Goal: Information Seeking & Learning: Learn about a topic

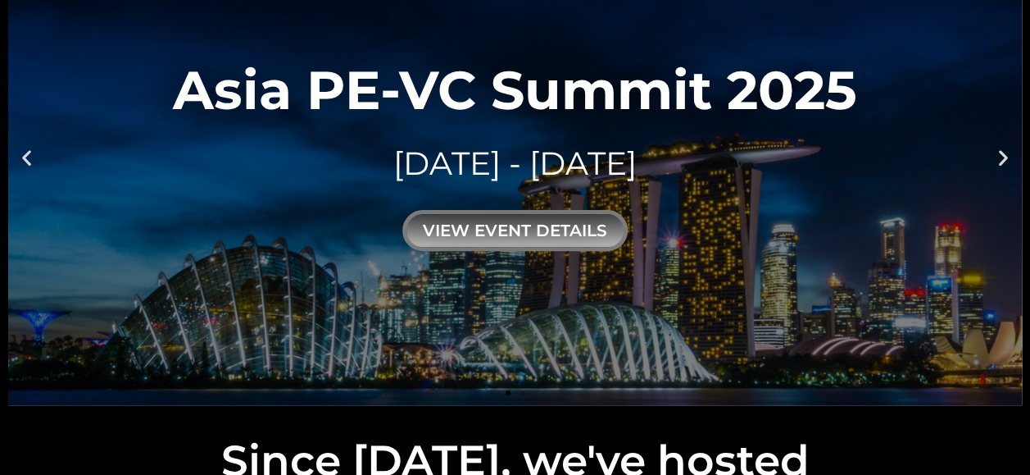
scroll to position [246, 0]
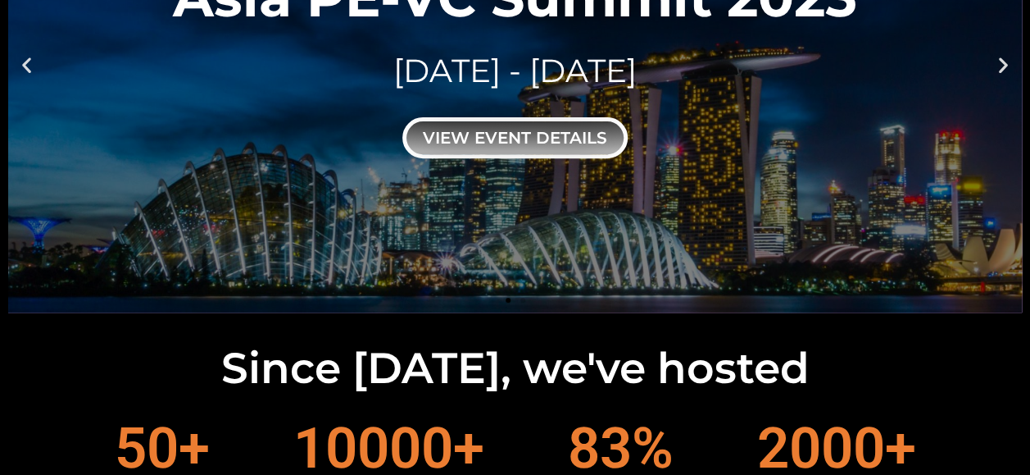
click at [546, 139] on div "view event details" at bounding box center [514, 137] width 225 height 41
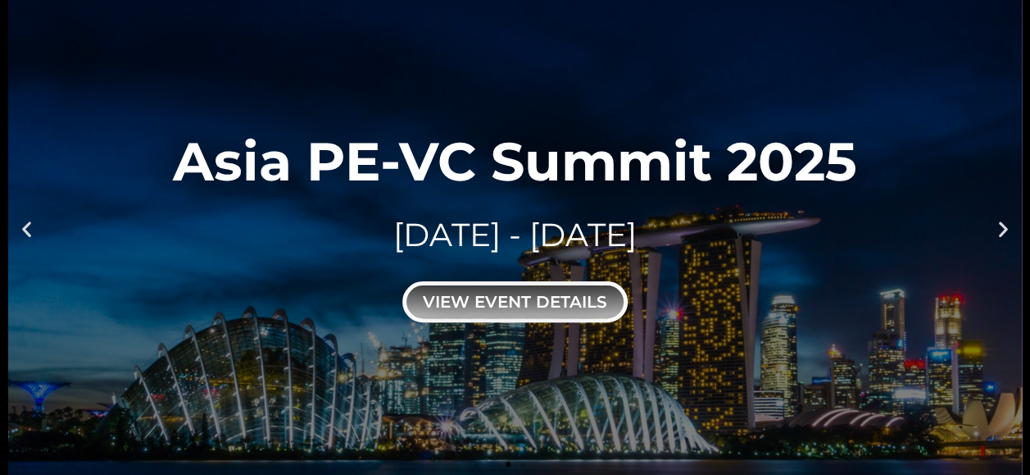
click at [535, 297] on div "view event details" at bounding box center [514, 301] width 225 height 41
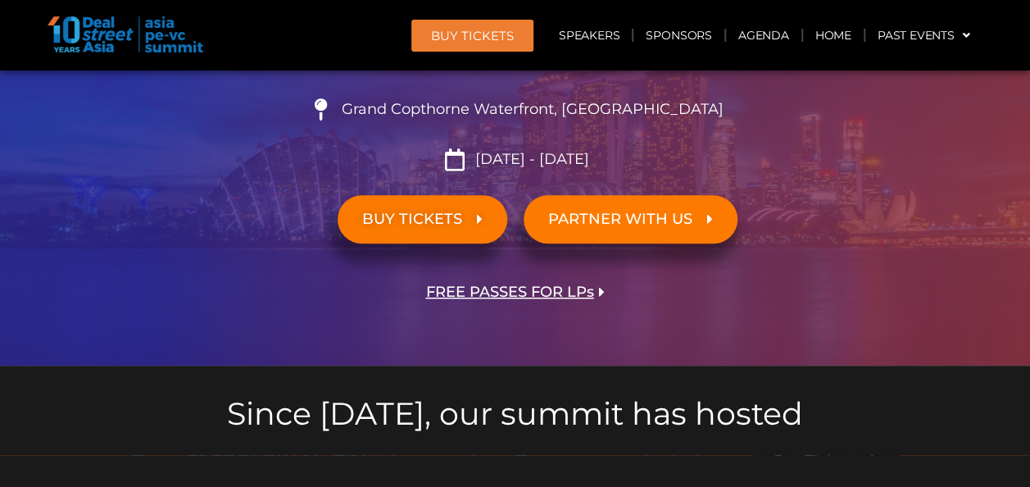
scroll to position [328, 0]
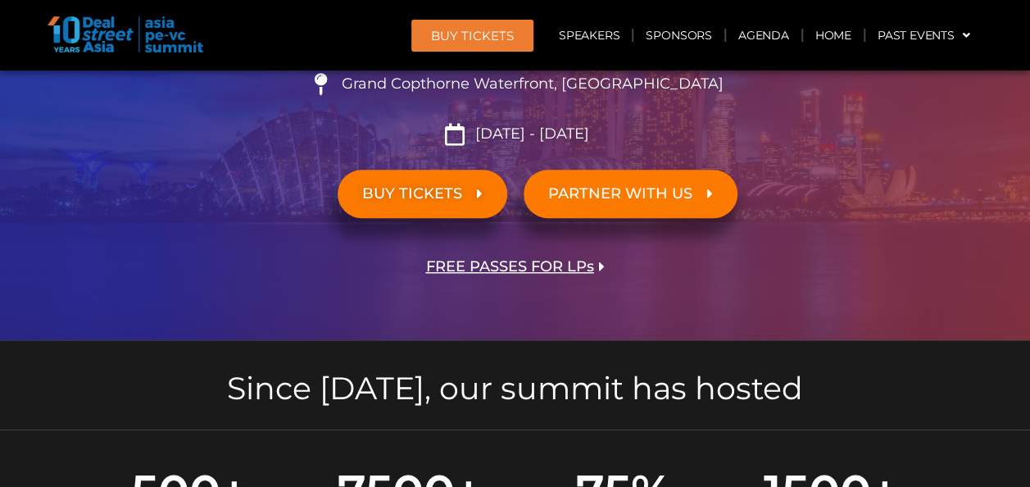
click at [433, 203] on link "BUY TICKETS" at bounding box center [423, 194] width 170 height 48
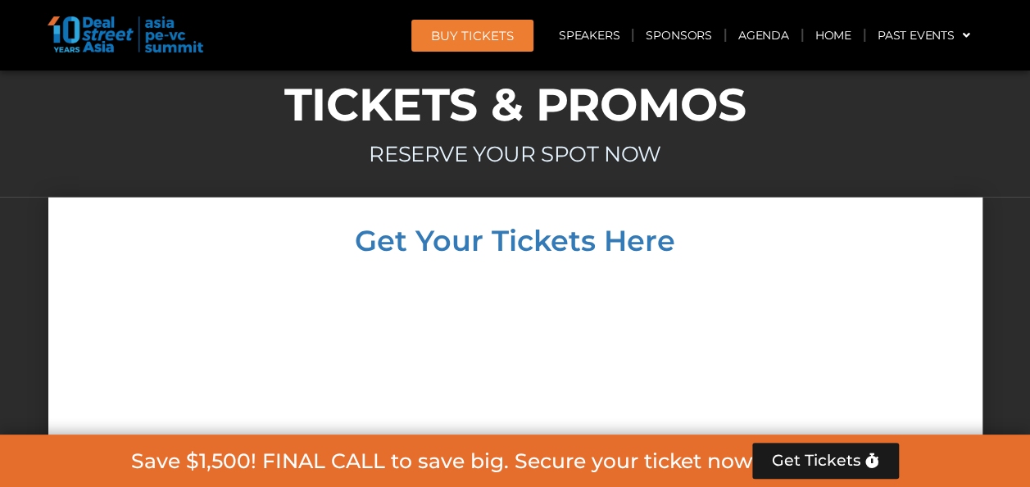
scroll to position [14499, 0]
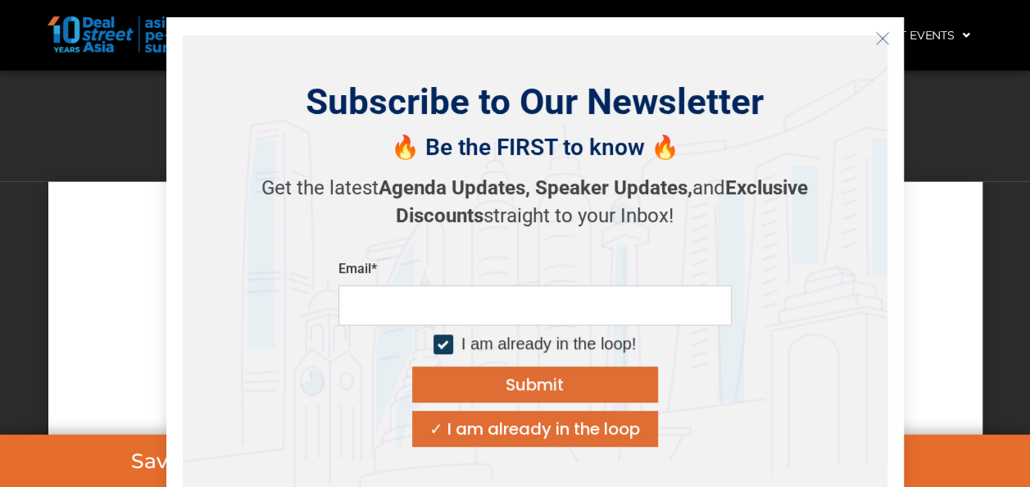
click at [881, 34] on icon "Close" at bounding box center [882, 38] width 15 height 15
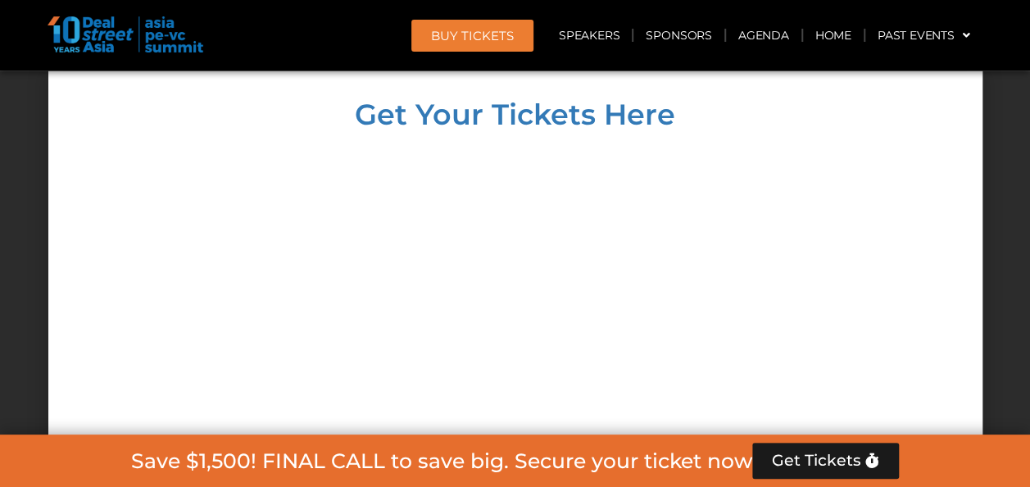
scroll to position [14745, 0]
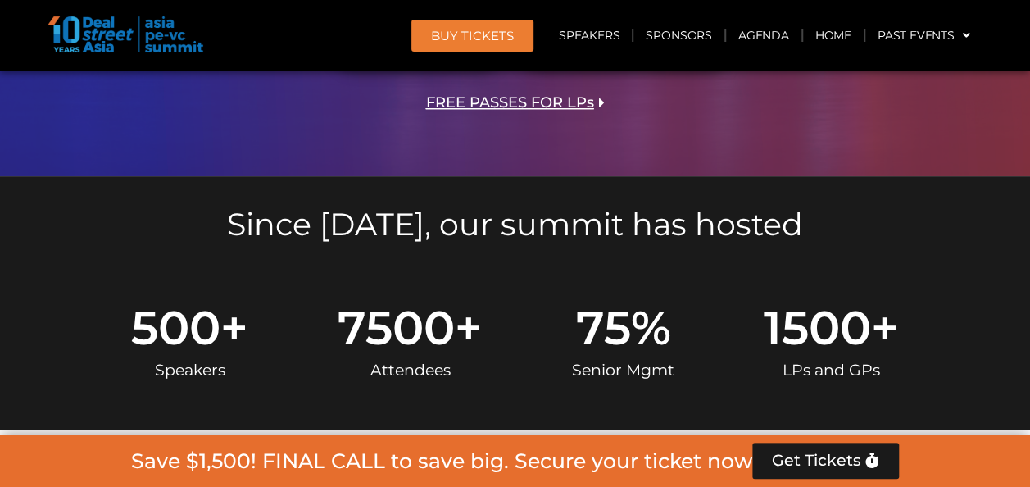
scroll to position [246, 0]
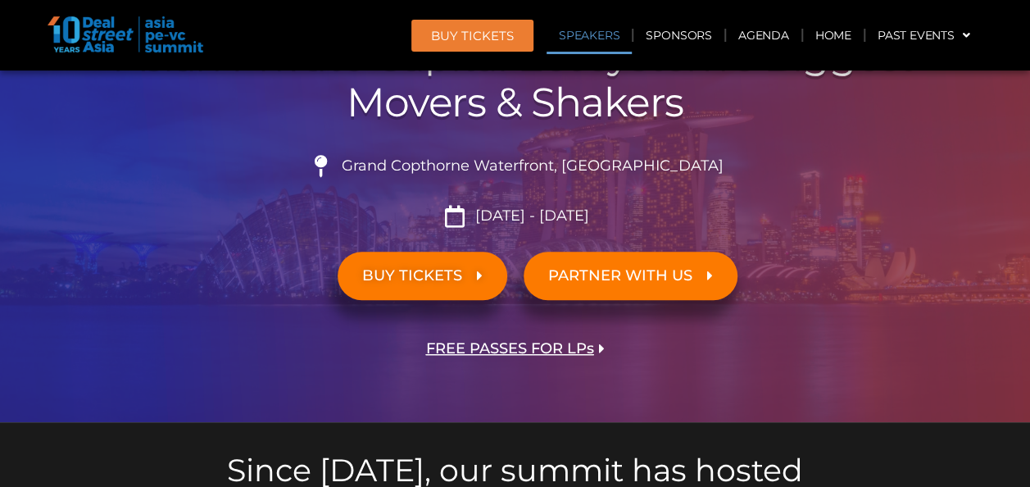
click at [594, 31] on link "Speakers" at bounding box center [589, 35] width 85 height 38
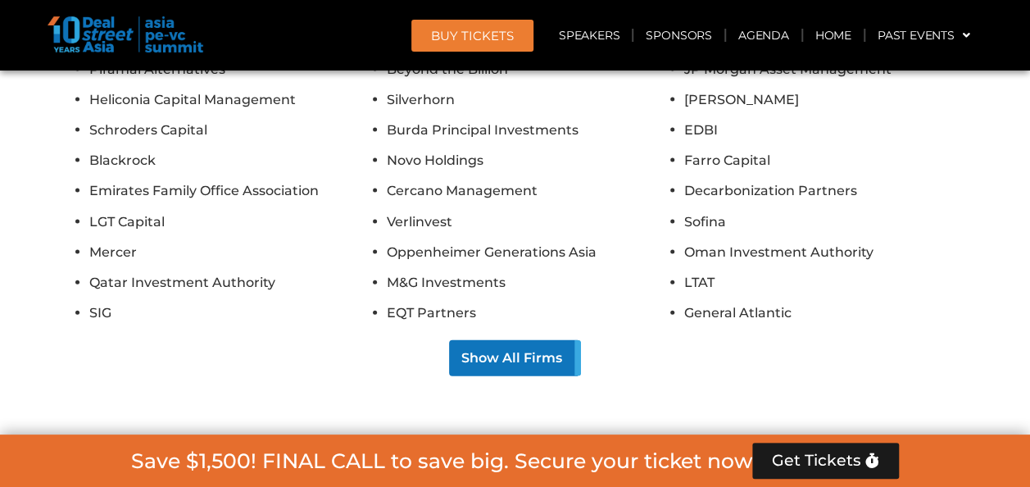
scroll to position [13828, 0]
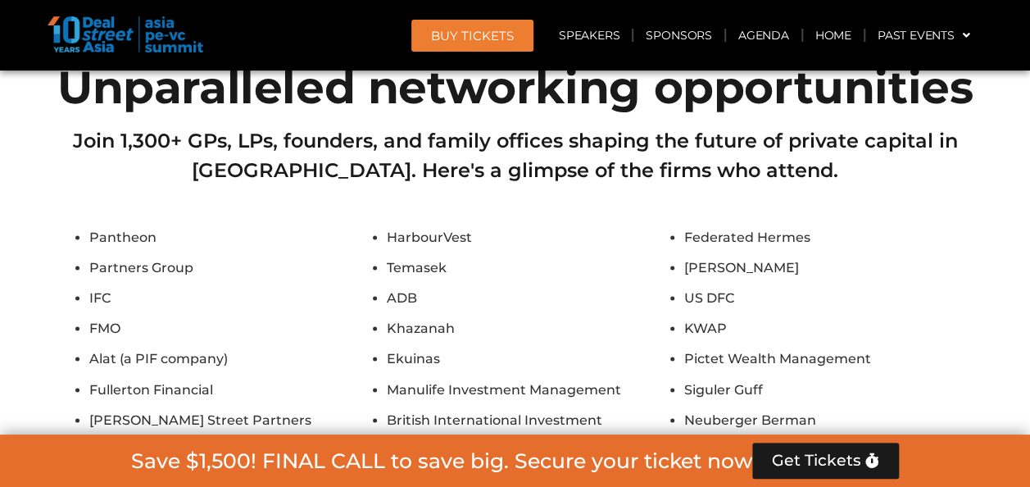
scroll to position [13173, 0]
